Goal: Obtain resource: Download file/media

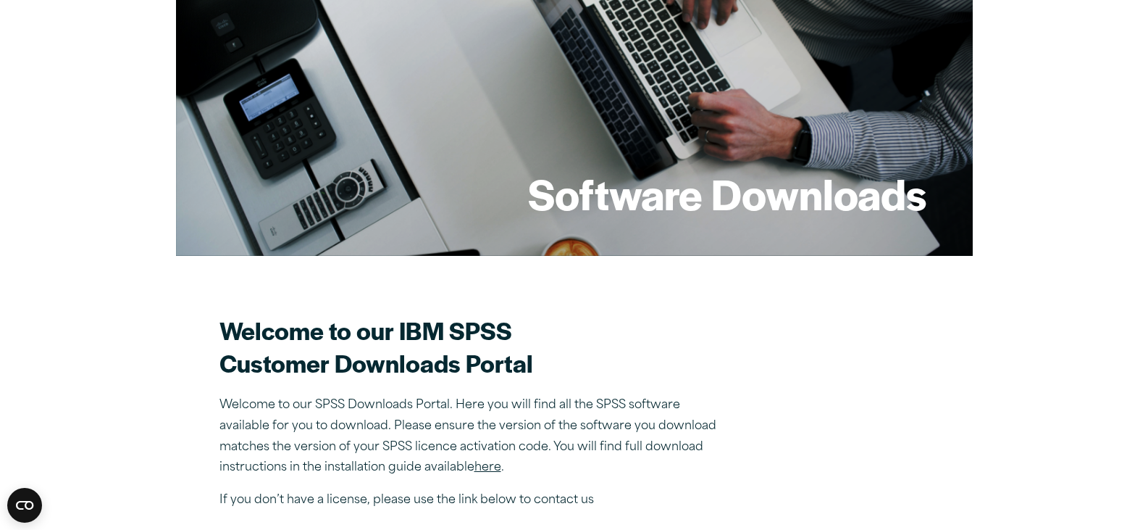
scroll to position [362, 0]
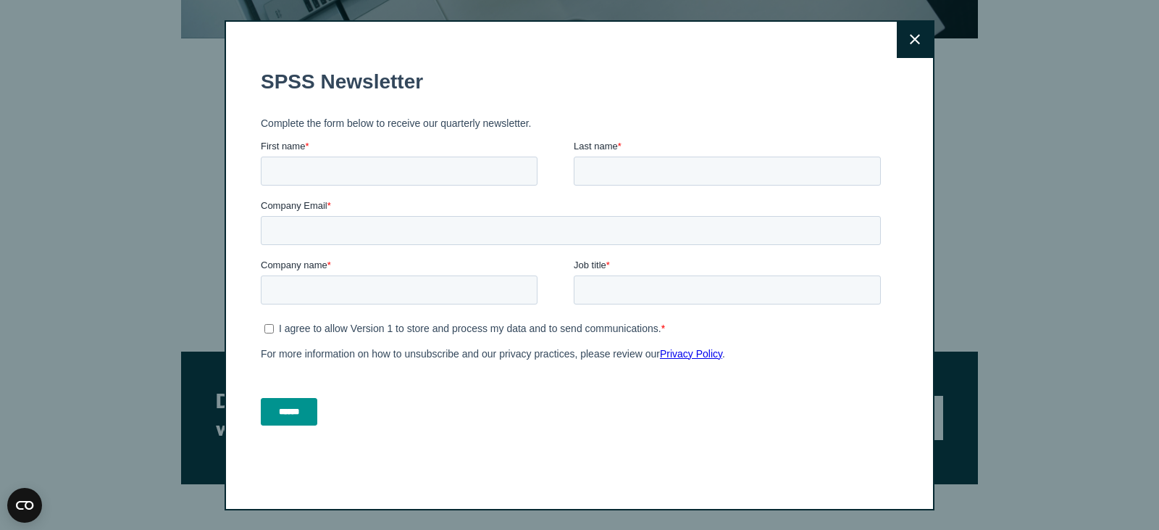
click at [915, 37] on button "Close" at bounding box center [915, 40] width 36 height 36
click at [914, 36] on icon at bounding box center [915, 39] width 10 height 10
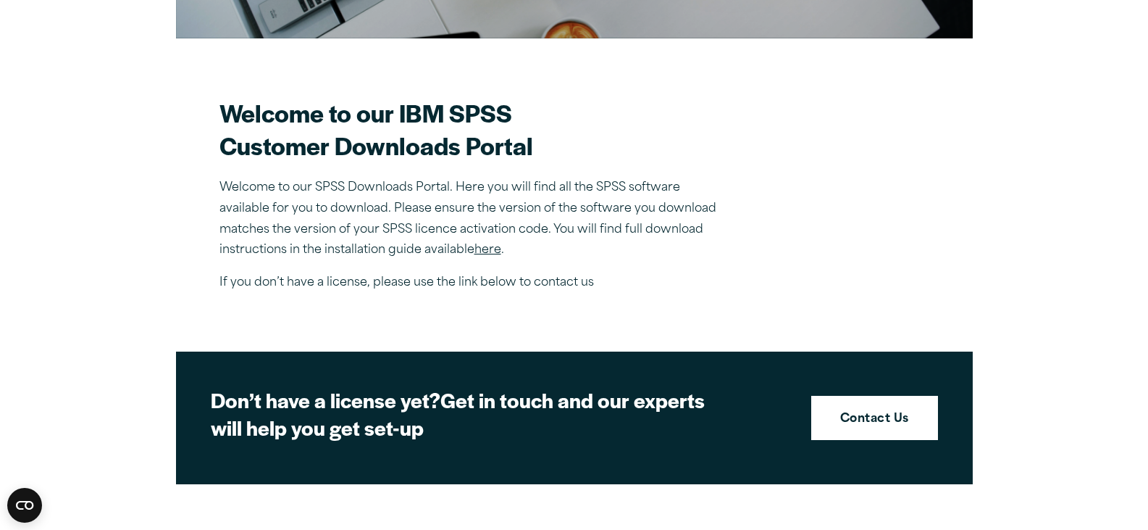
click at [491, 249] on link "here" at bounding box center [488, 250] width 27 height 12
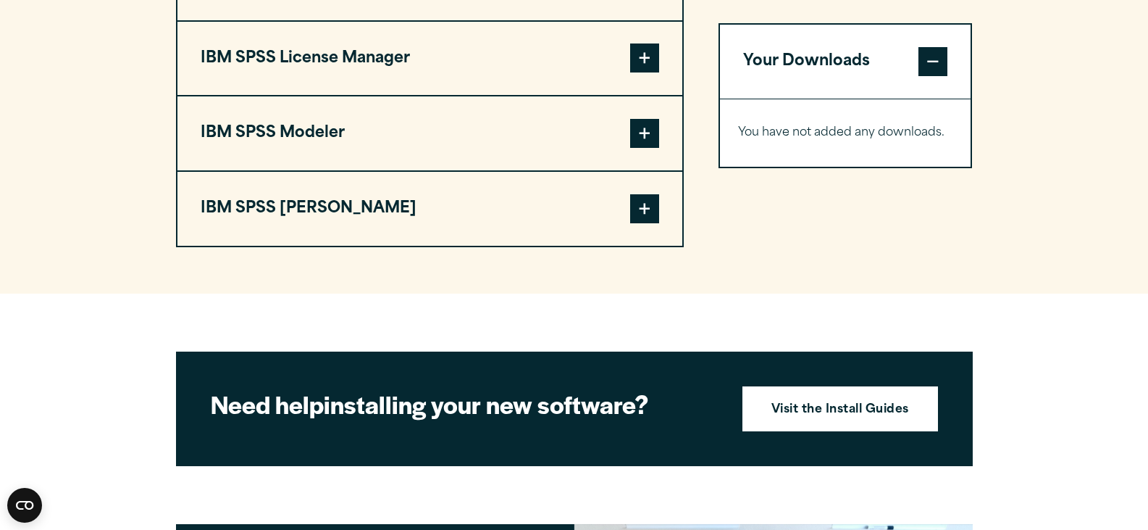
scroll to position [1014, 0]
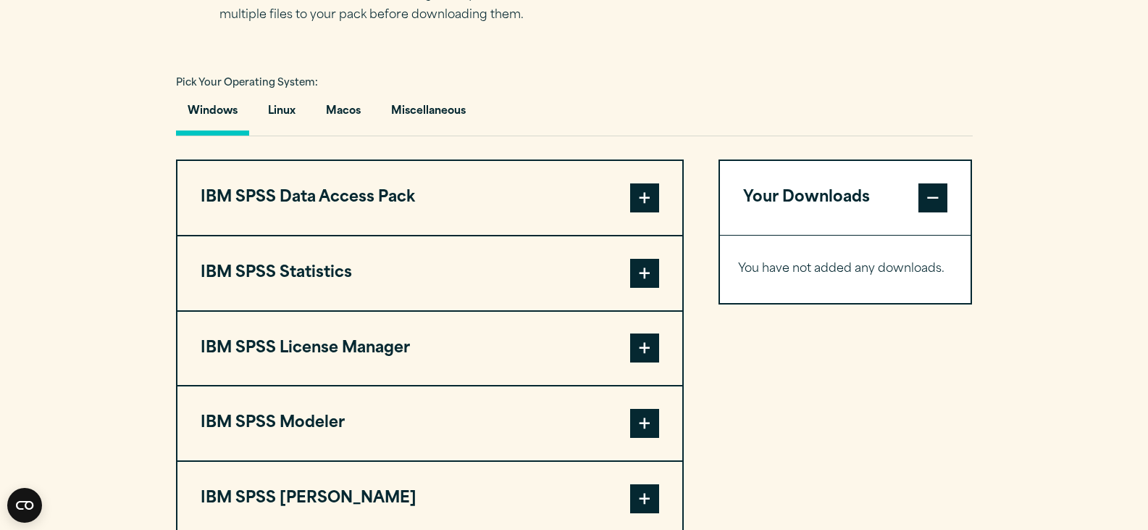
click at [650, 277] on span at bounding box center [644, 273] width 29 height 29
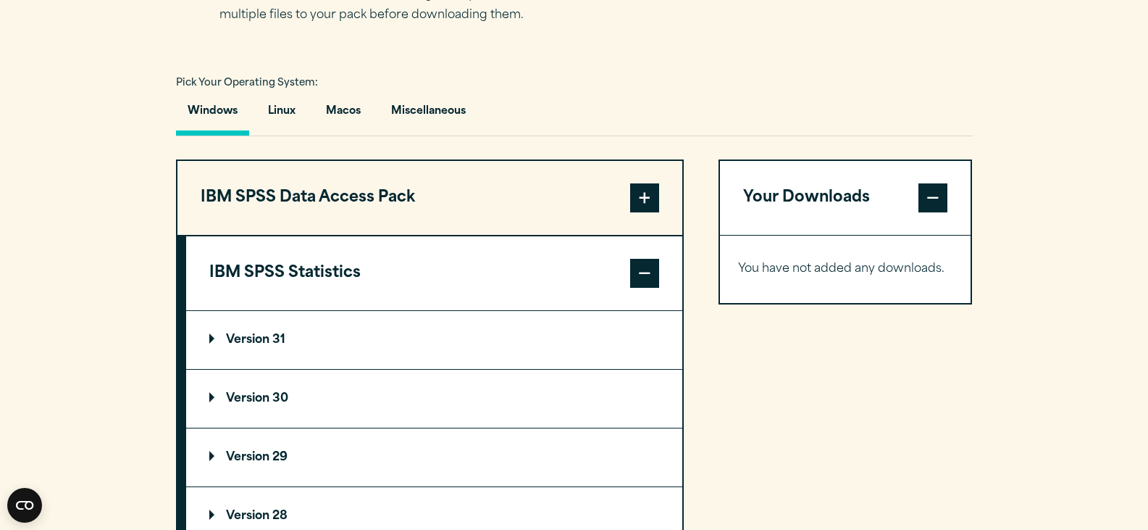
scroll to position [1159, 0]
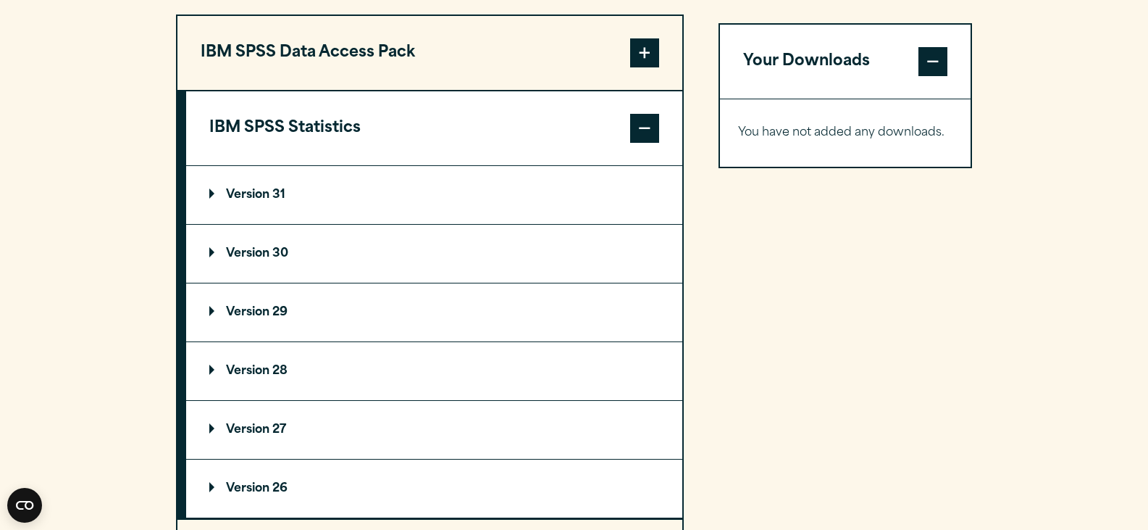
click at [240, 194] on p "Version 31" at bounding box center [247, 195] width 76 height 12
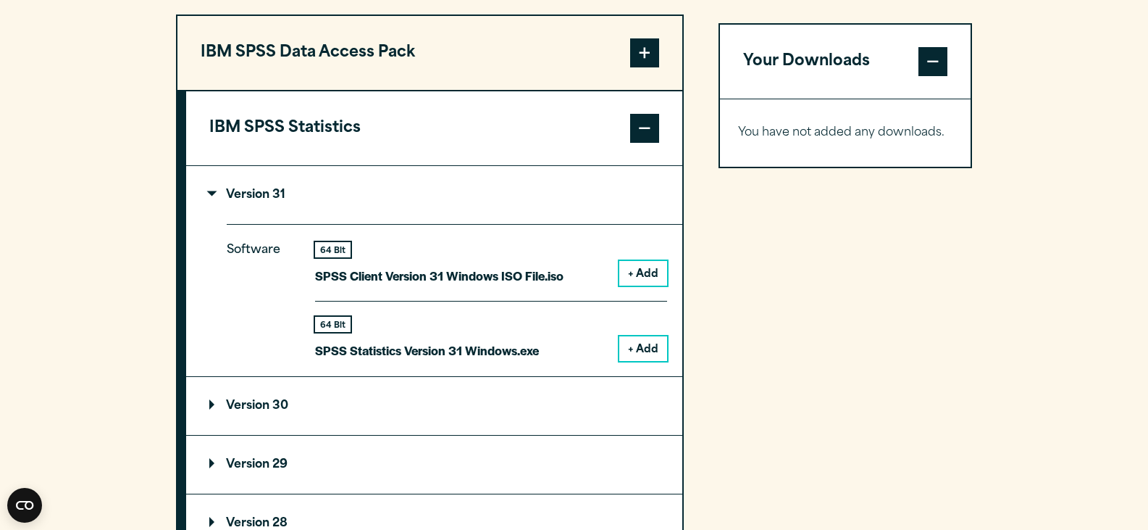
scroll to position [1014, 0]
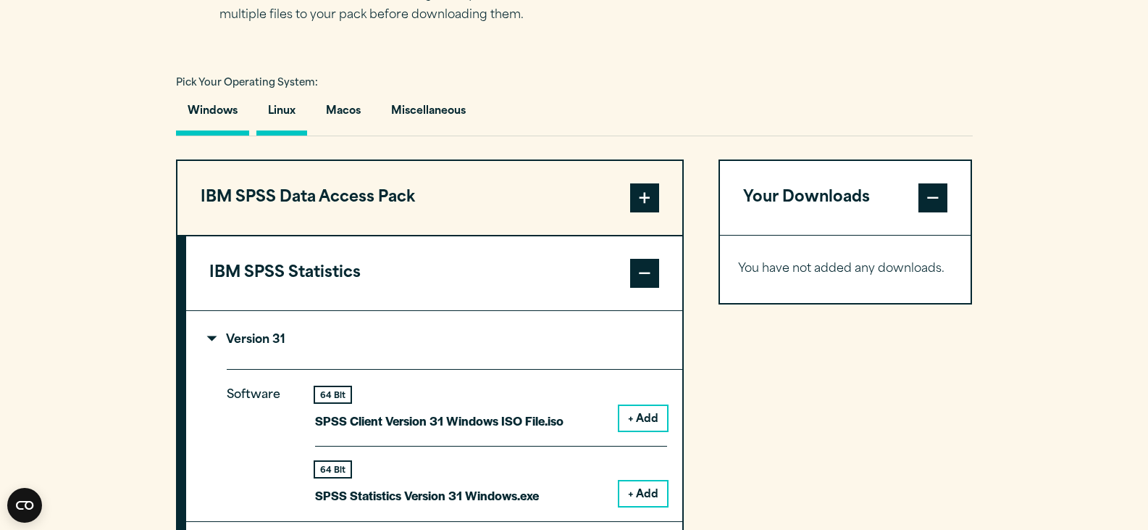
click at [284, 110] on button "Linux" at bounding box center [281, 114] width 51 height 41
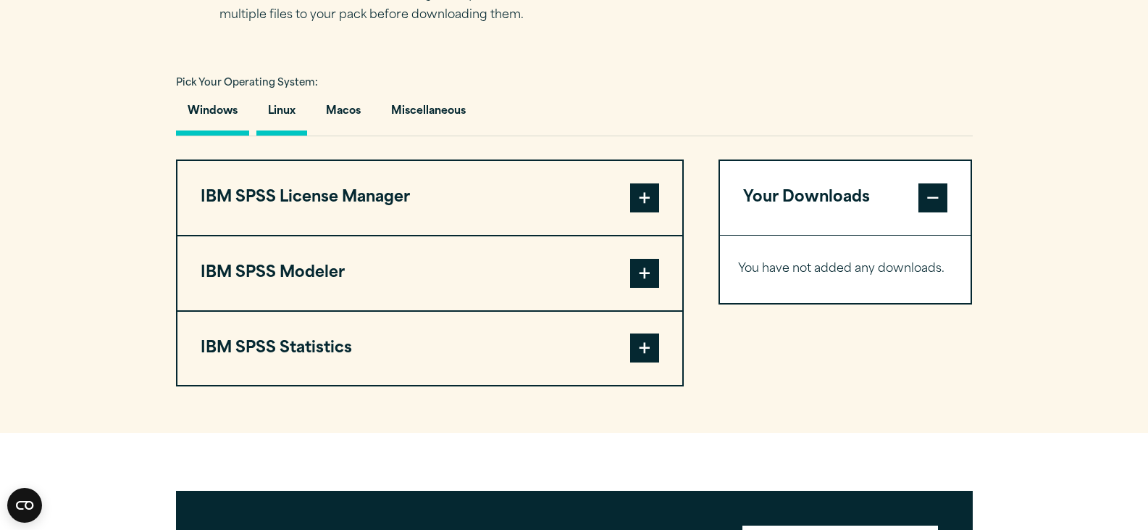
click at [225, 113] on button "Windows" at bounding box center [212, 114] width 73 height 41
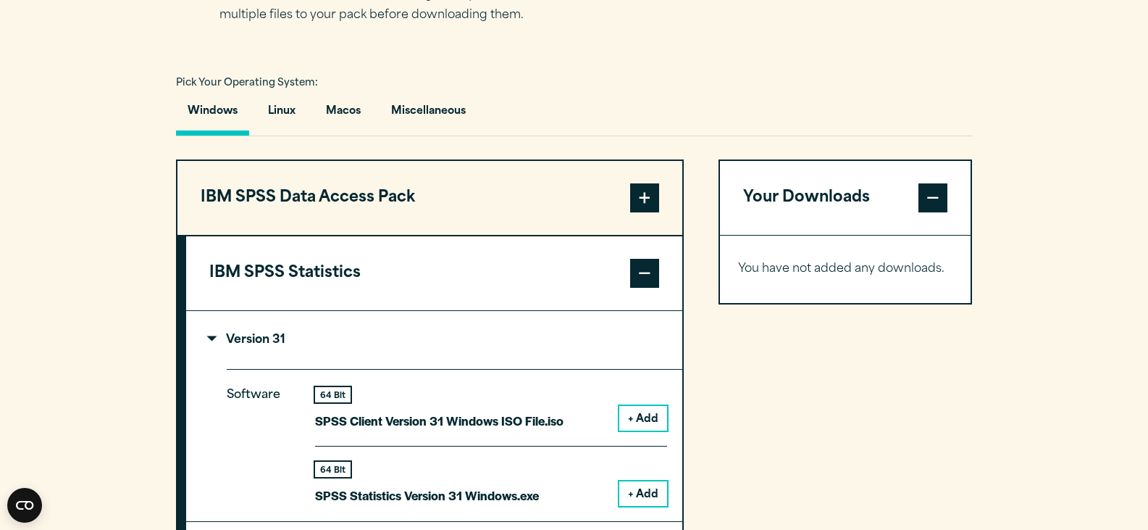
scroll to position [1159, 0]
